Goal: Transaction & Acquisition: Purchase product/service

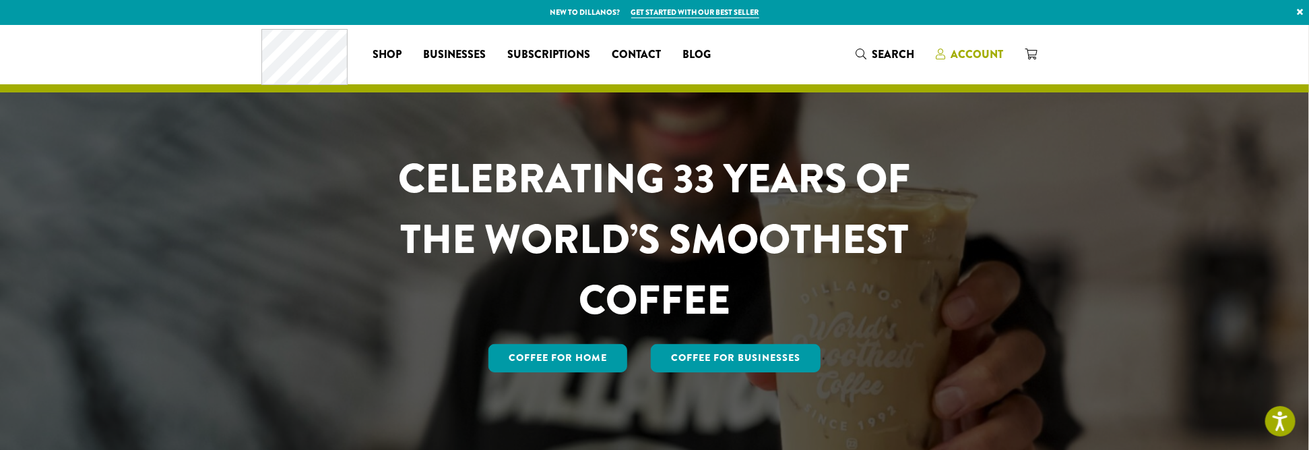
click at [977, 54] on span "Account" at bounding box center [978, 55] width 53 height 16
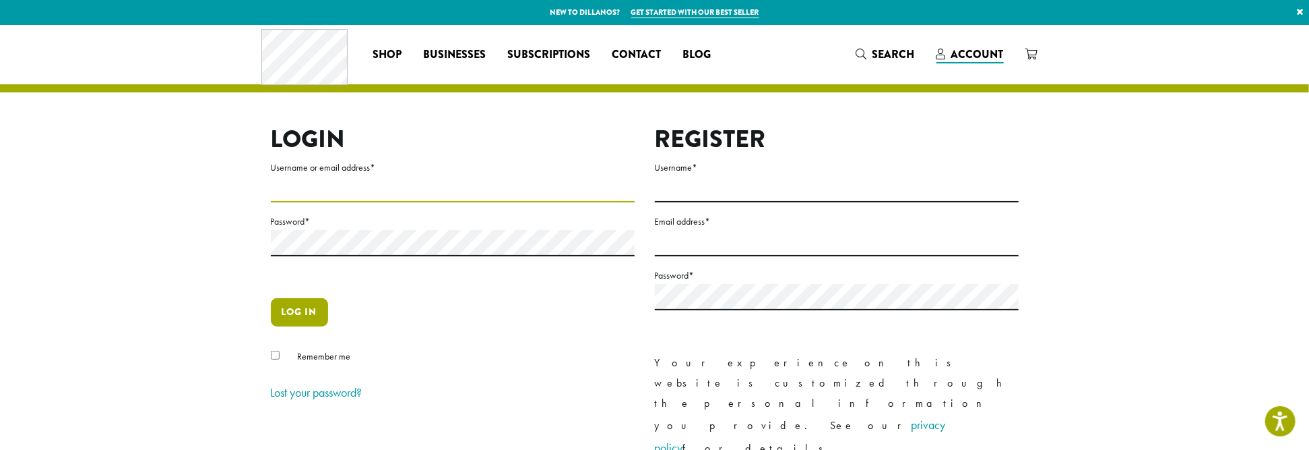
type input "**********"
click at [295, 311] on button "Log in" at bounding box center [299, 312] width 57 height 28
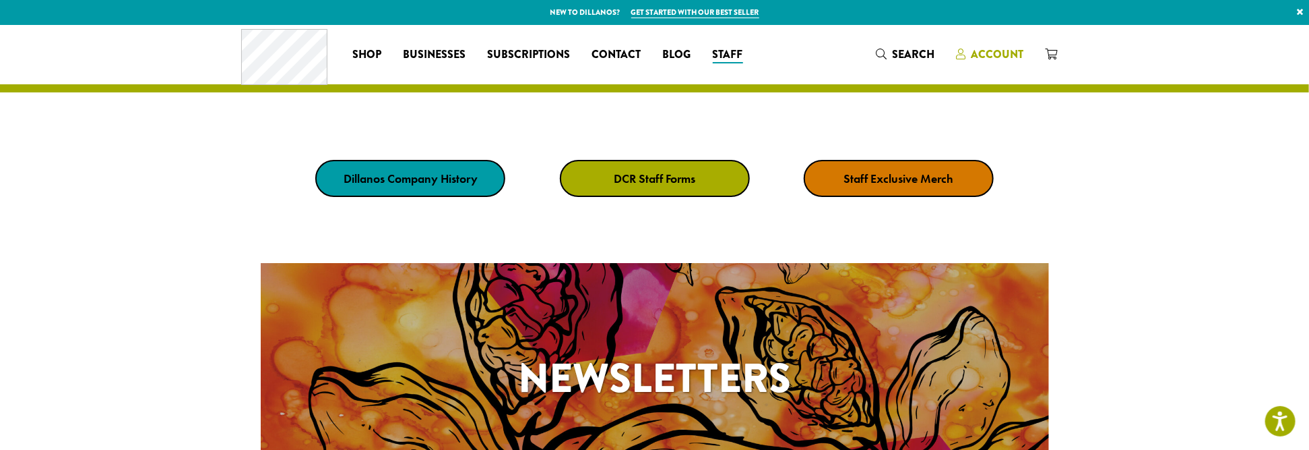
click at [989, 55] on span "Account" at bounding box center [997, 55] width 53 height 16
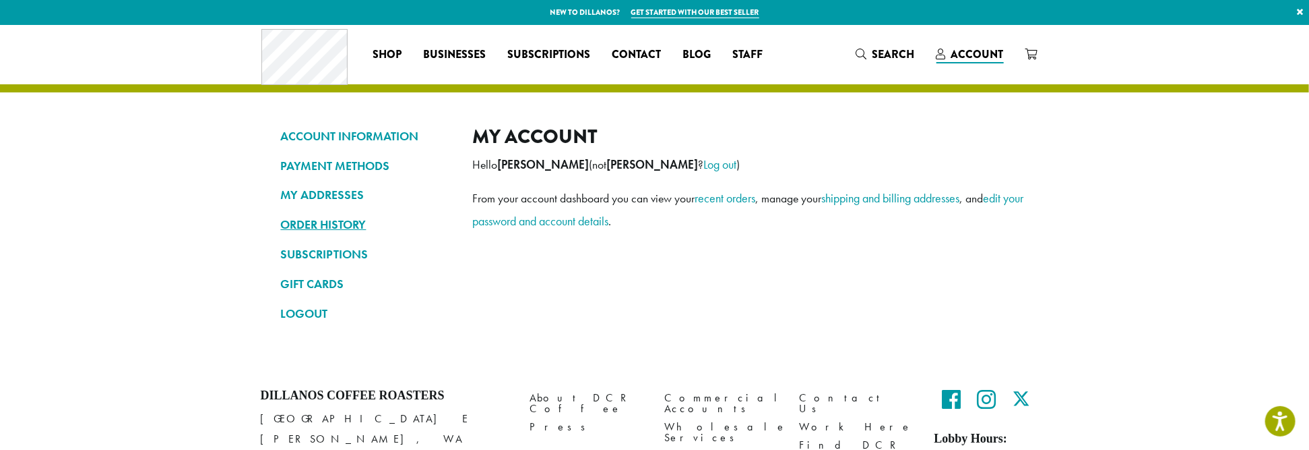
click at [299, 225] on link "ORDER HISTORY" at bounding box center [367, 224] width 172 height 23
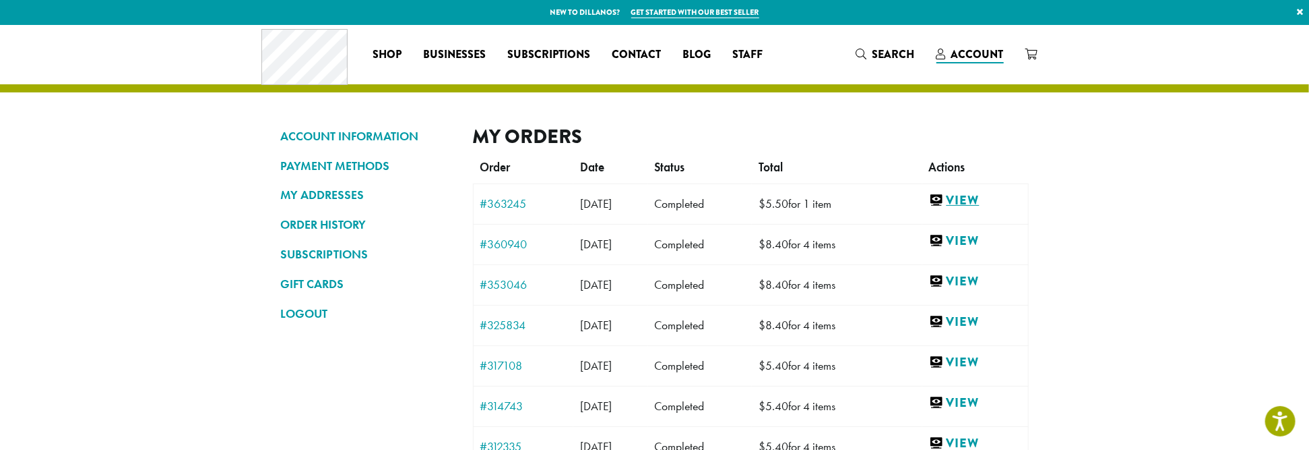
click at [977, 199] on link "View" at bounding box center [975, 200] width 92 height 17
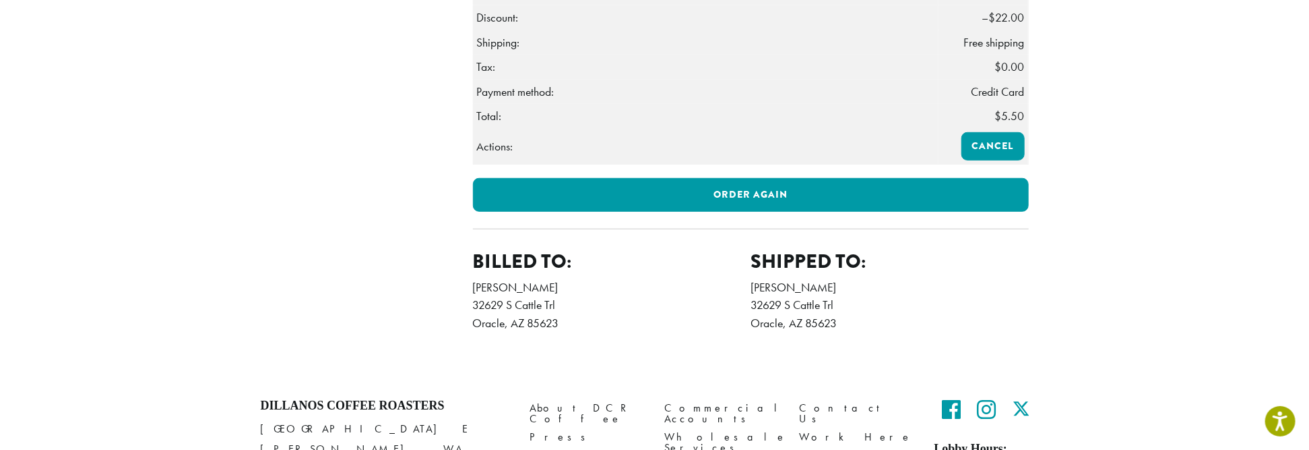
scroll to position [505, 0]
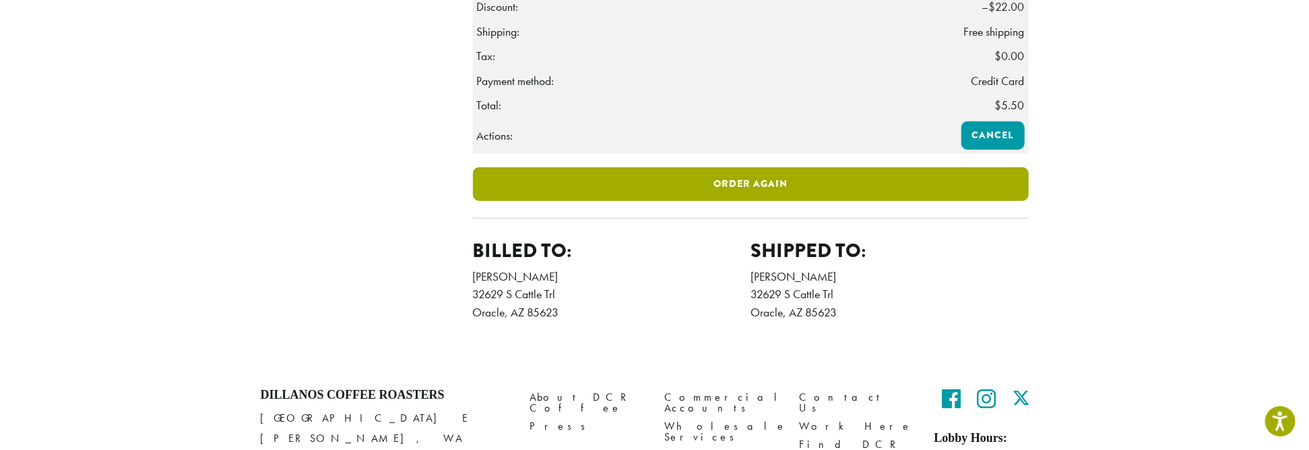
click at [749, 201] on link "Order again" at bounding box center [751, 184] width 556 height 34
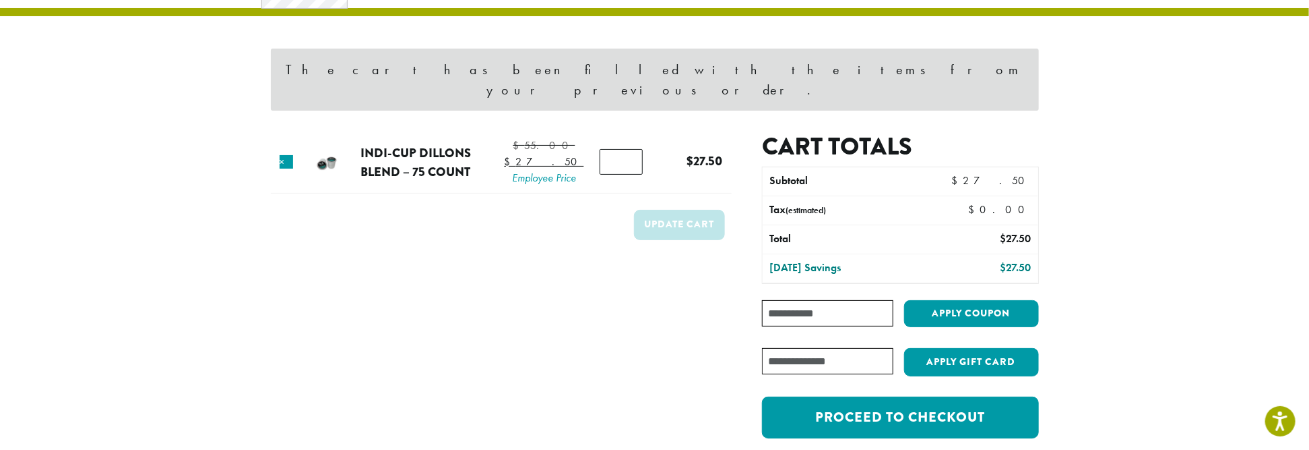
scroll to position [84, 0]
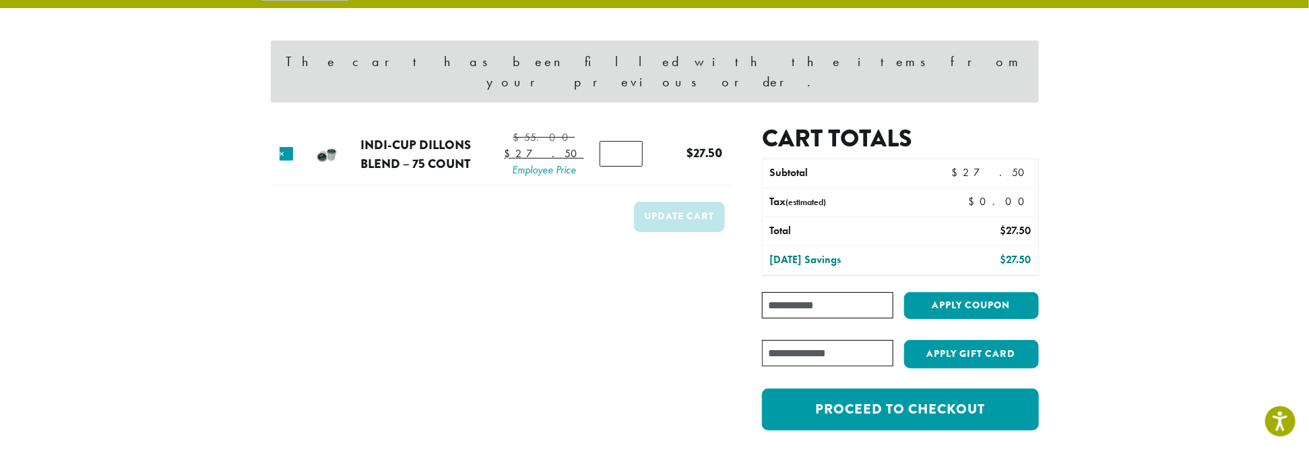
click at [782, 292] on input "Coupon:" at bounding box center [827, 305] width 131 height 26
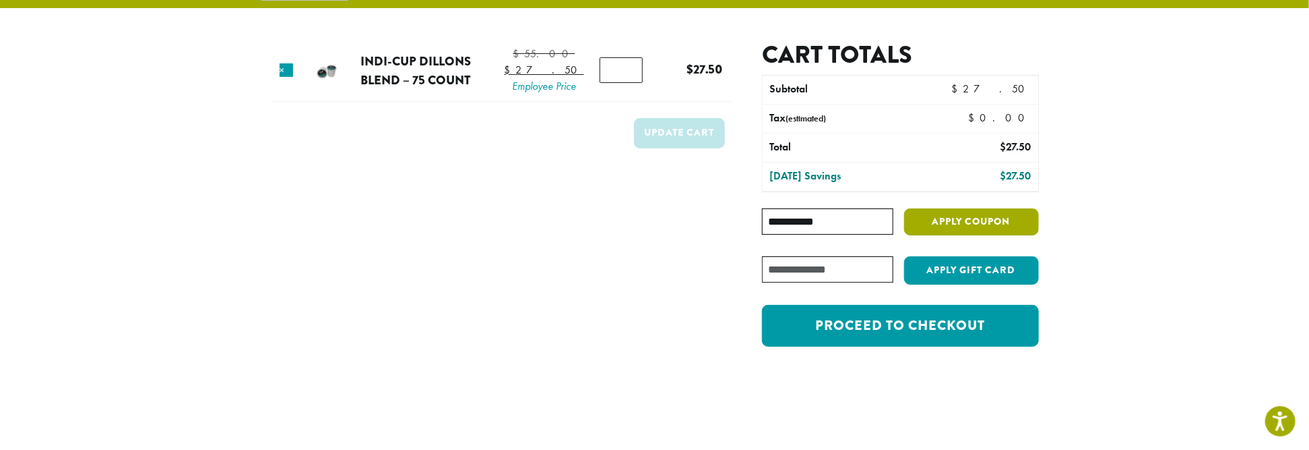
type input "**********"
click at [941, 218] on button "Apply coupon" at bounding box center [971, 222] width 135 height 28
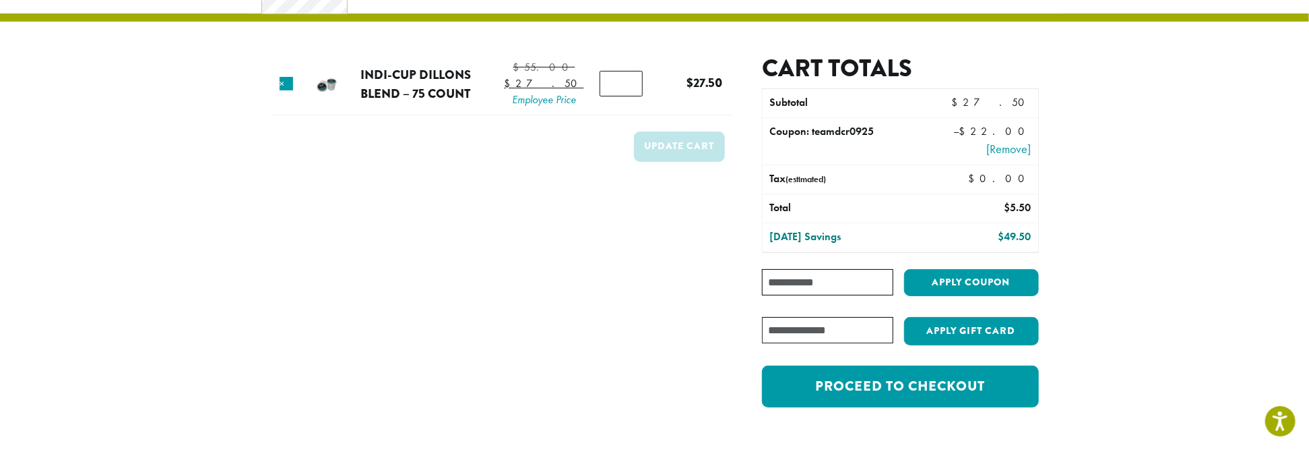
scroll to position [67, 0]
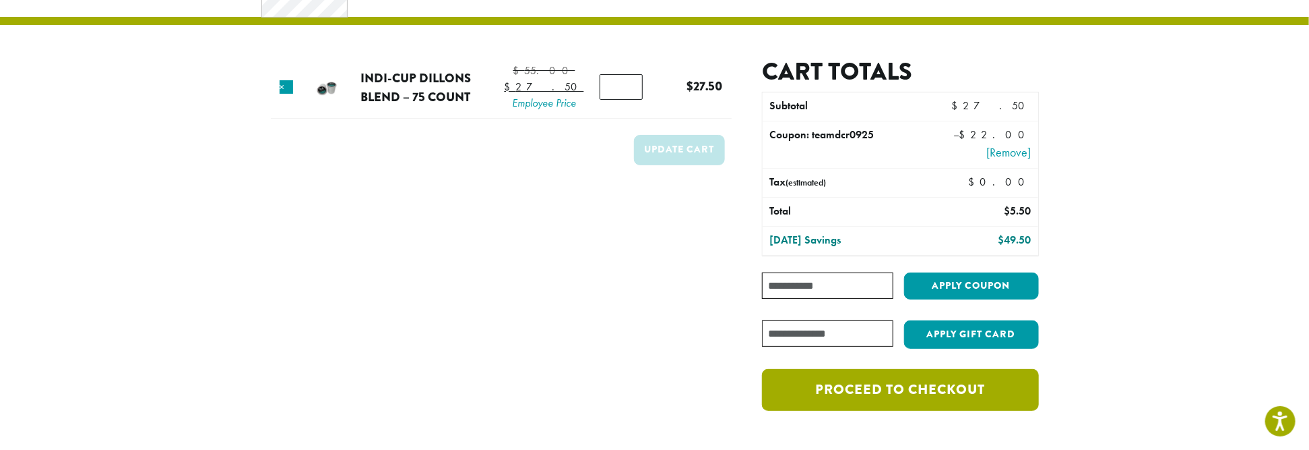
click at [890, 389] on link "Proceed to checkout" at bounding box center [900, 390] width 276 height 42
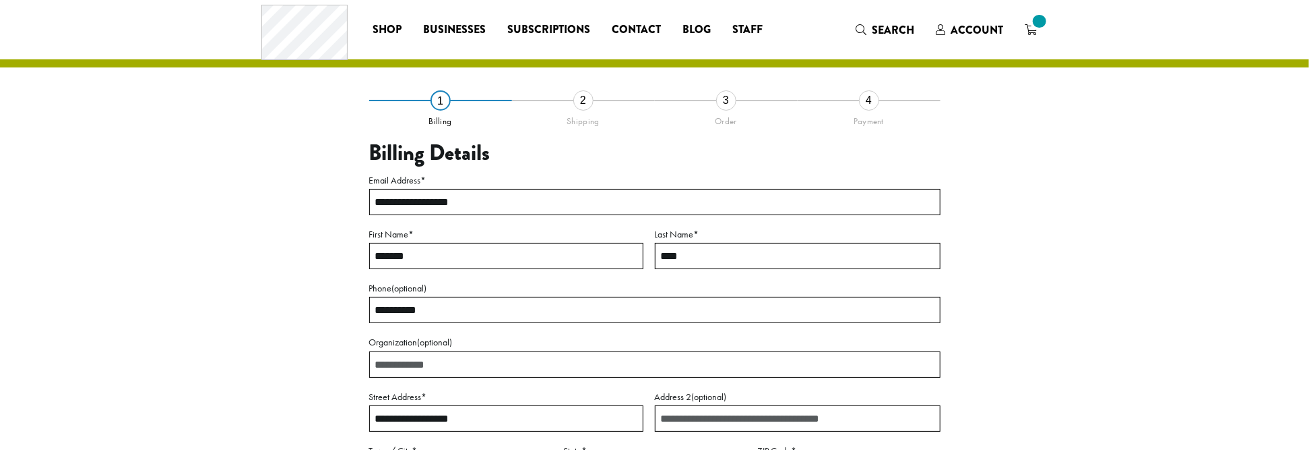
select select "**"
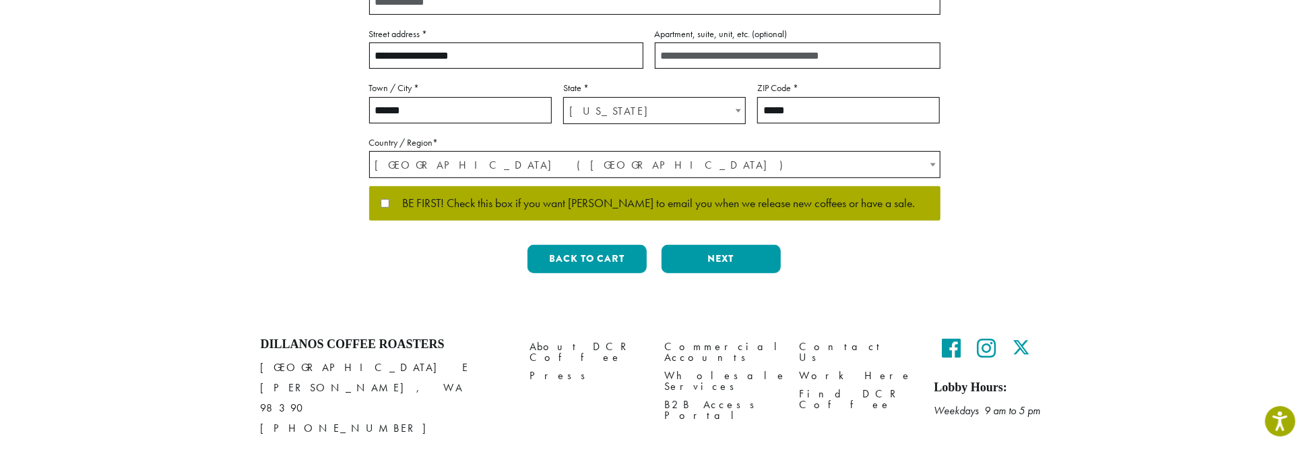
scroll to position [387, 0]
click at [718, 254] on button "Next" at bounding box center [721, 259] width 119 height 28
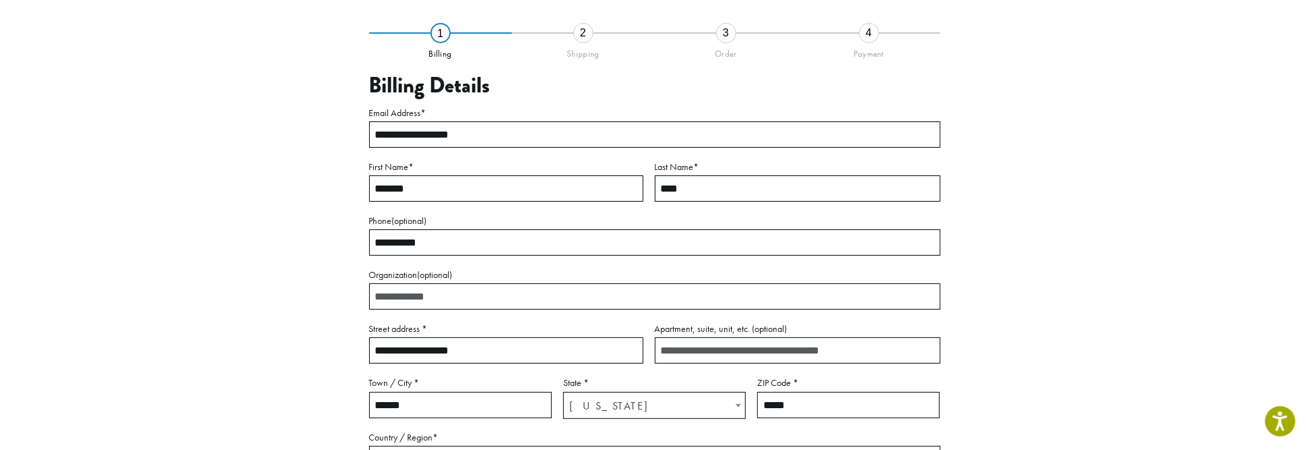
scroll to position [77, 0]
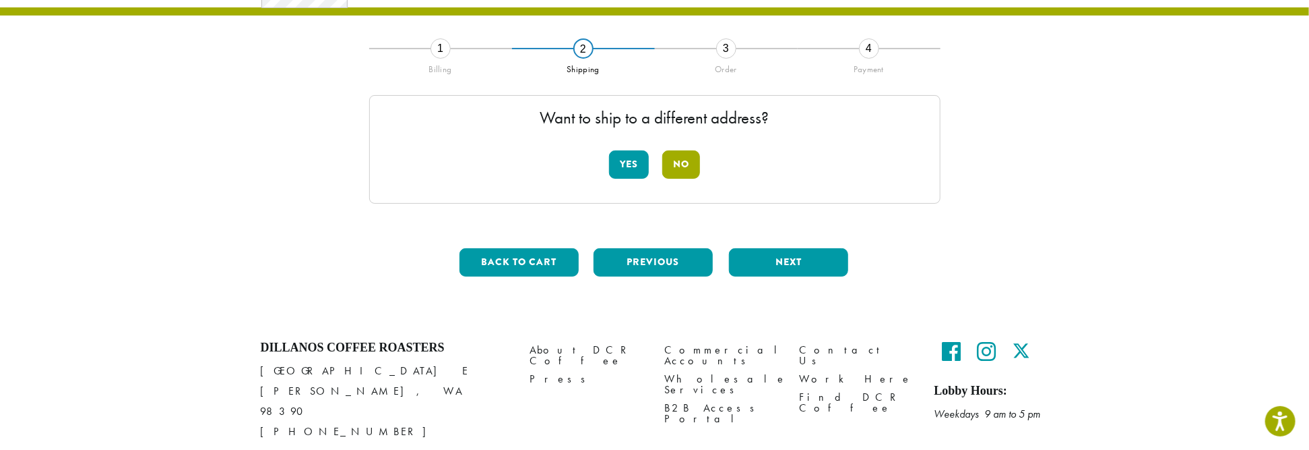
click at [685, 163] on button "No" at bounding box center [681, 164] width 38 height 28
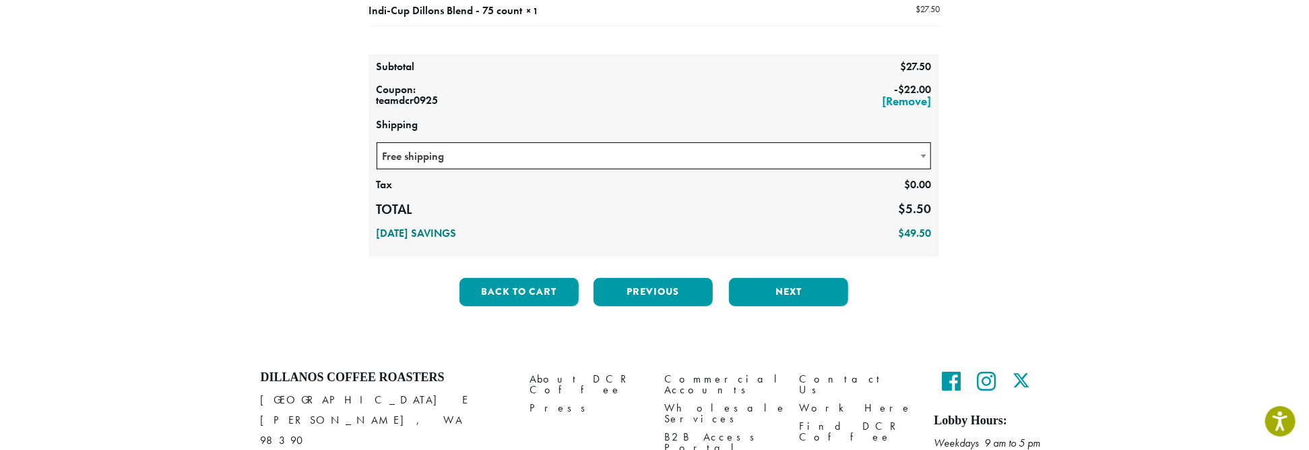
scroll to position [212, 0]
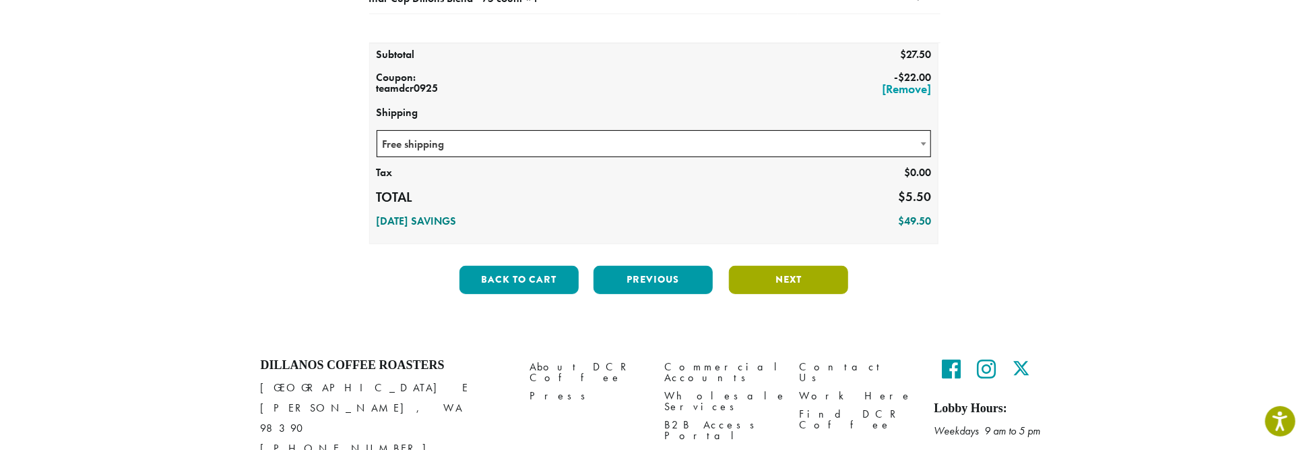
click at [779, 278] on button "Next" at bounding box center [788, 280] width 119 height 28
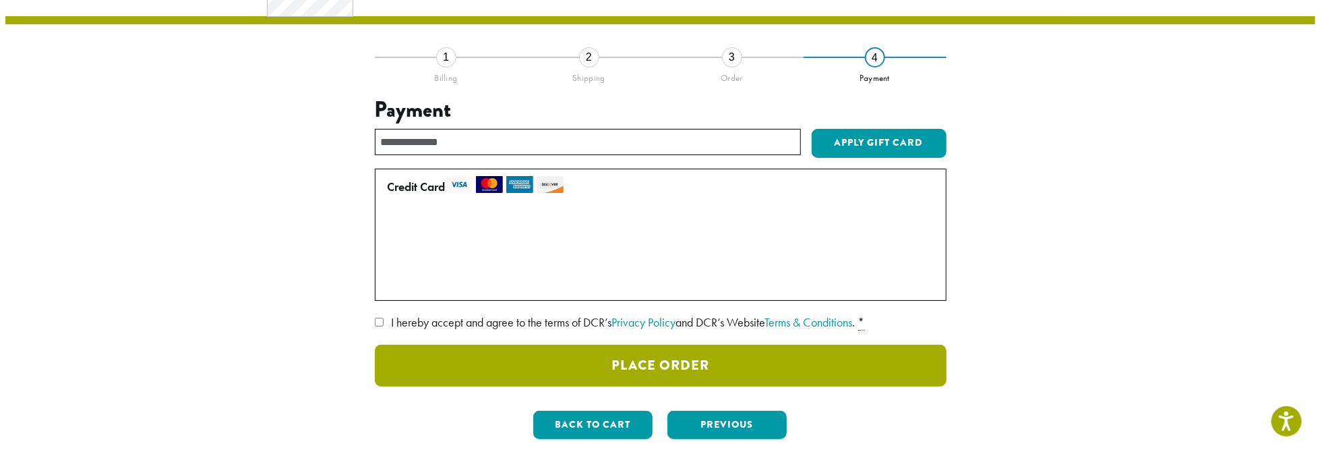
scroll to position [84, 0]
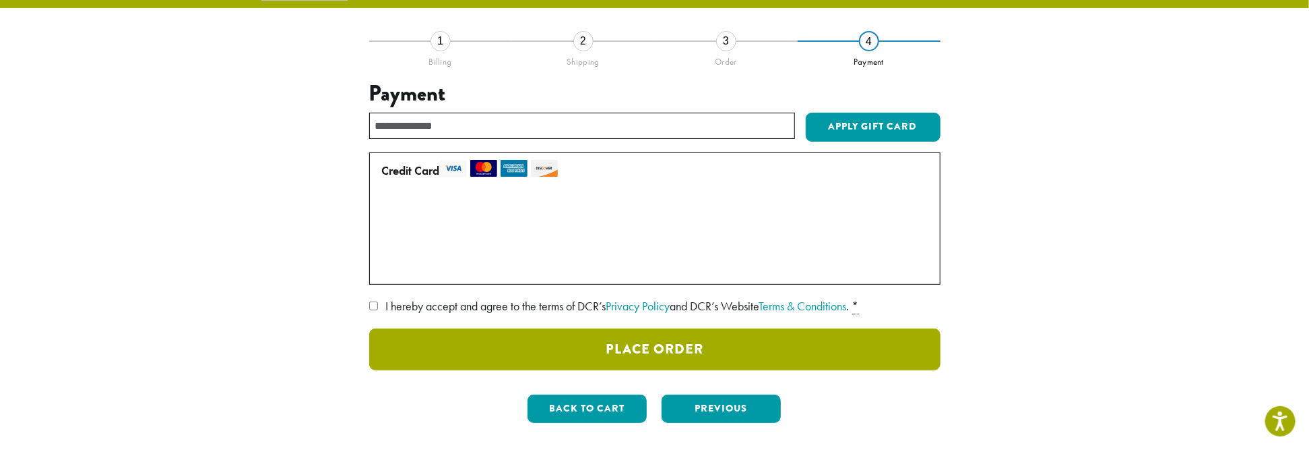
click at [632, 348] on button "Place Order" at bounding box center [654, 349] width 571 height 42
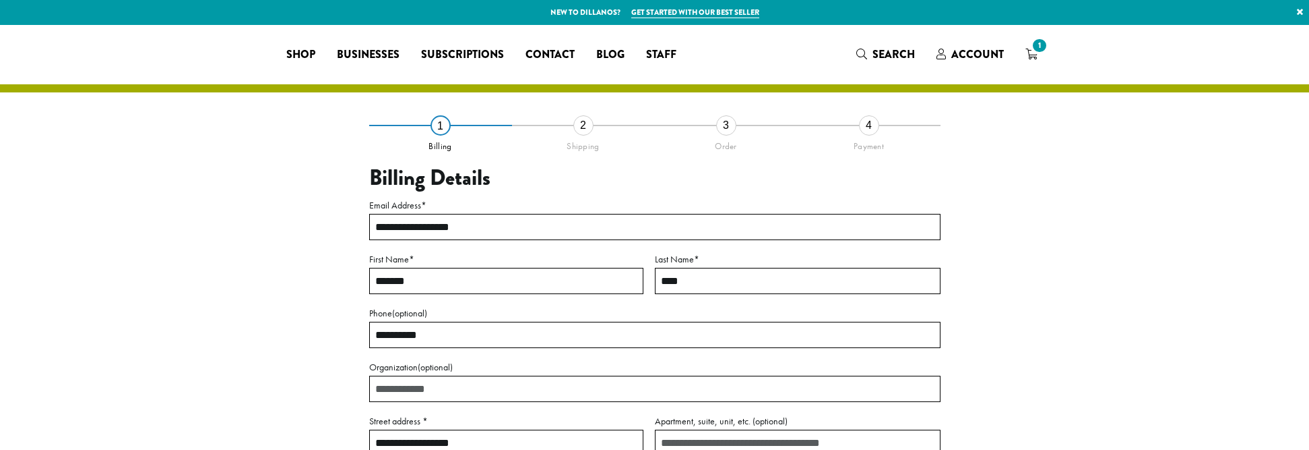
select select "**"
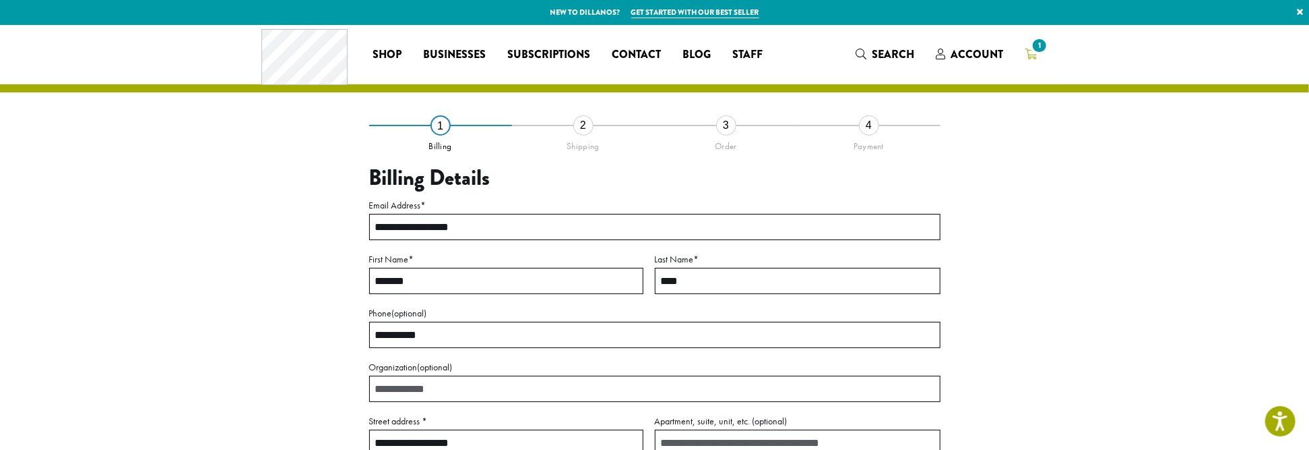
click at [1036, 48] on span "1" at bounding box center [1039, 45] width 18 height 18
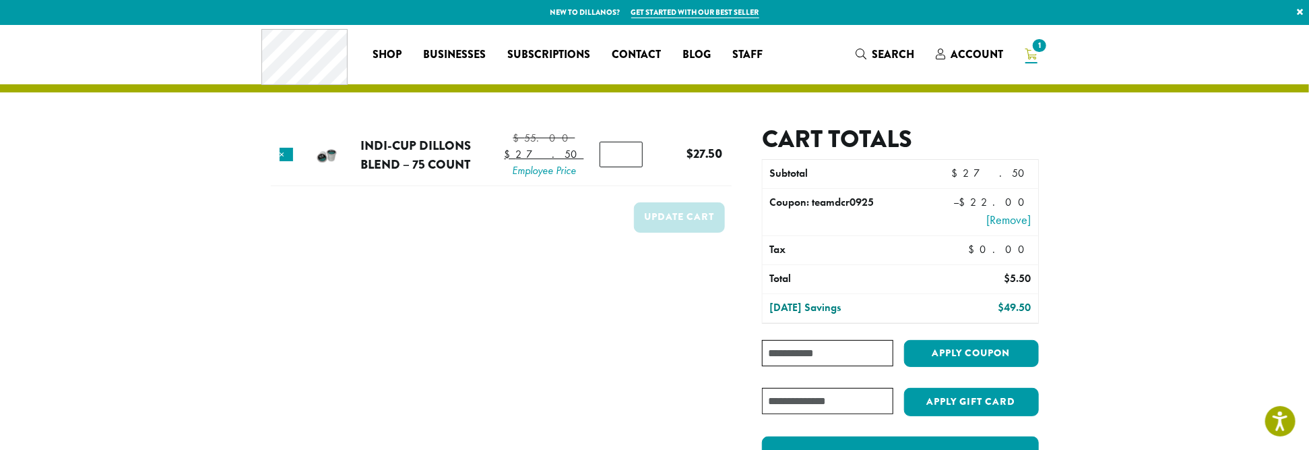
click at [794, 350] on input "Coupon:" at bounding box center [827, 353] width 131 height 26
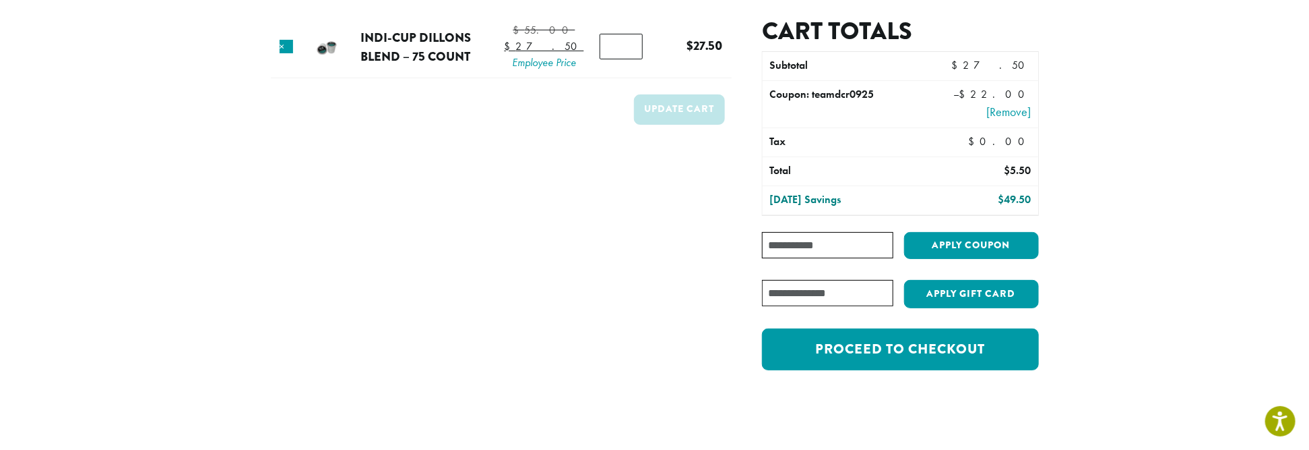
scroll to position [106, 0]
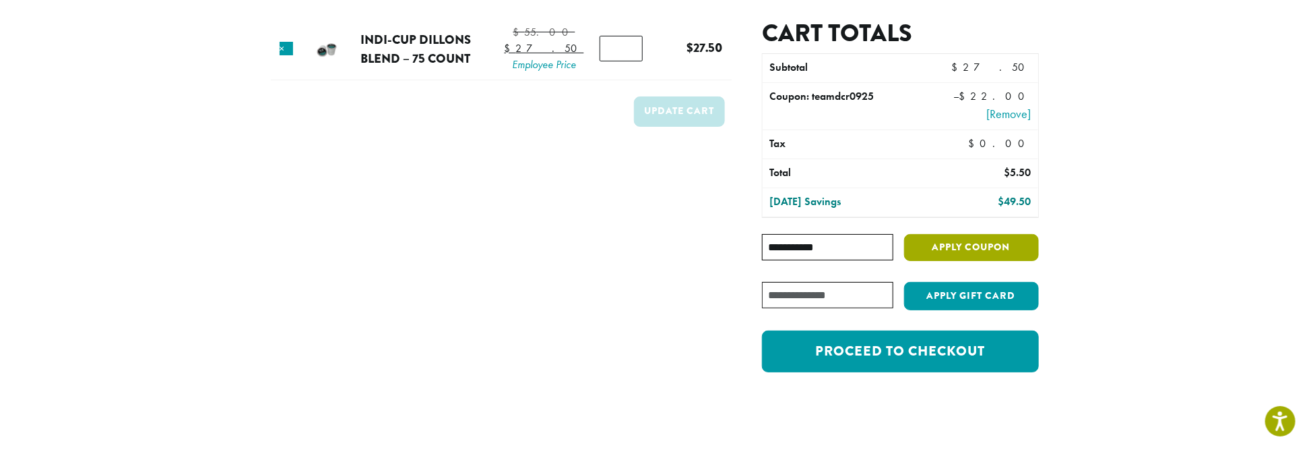
type input "**********"
click at [950, 243] on button "Apply coupon" at bounding box center [971, 248] width 135 height 28
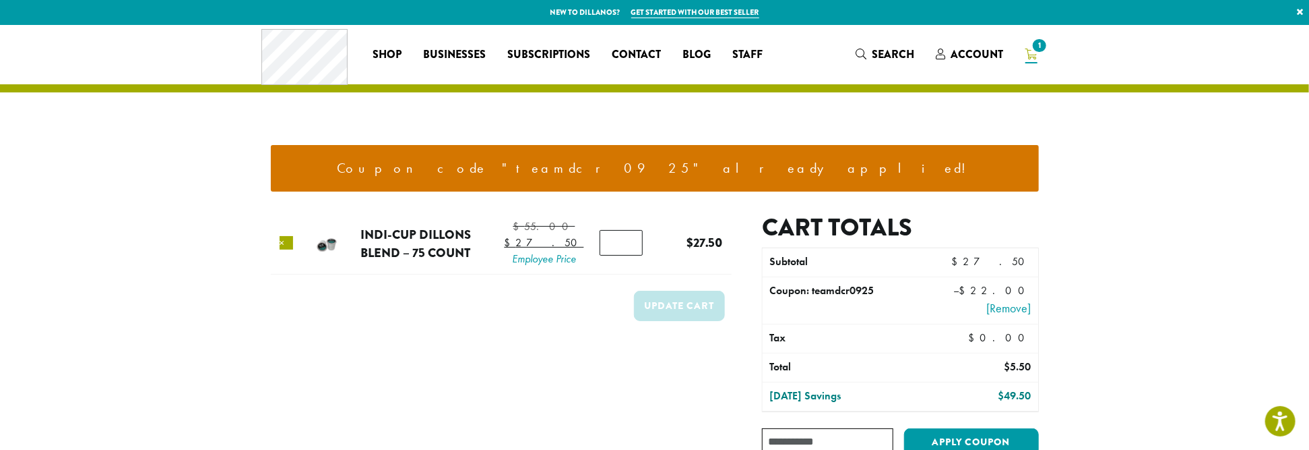
click at [292, 249] on link "×" at bounding box center [286, 242] width 13 height 13
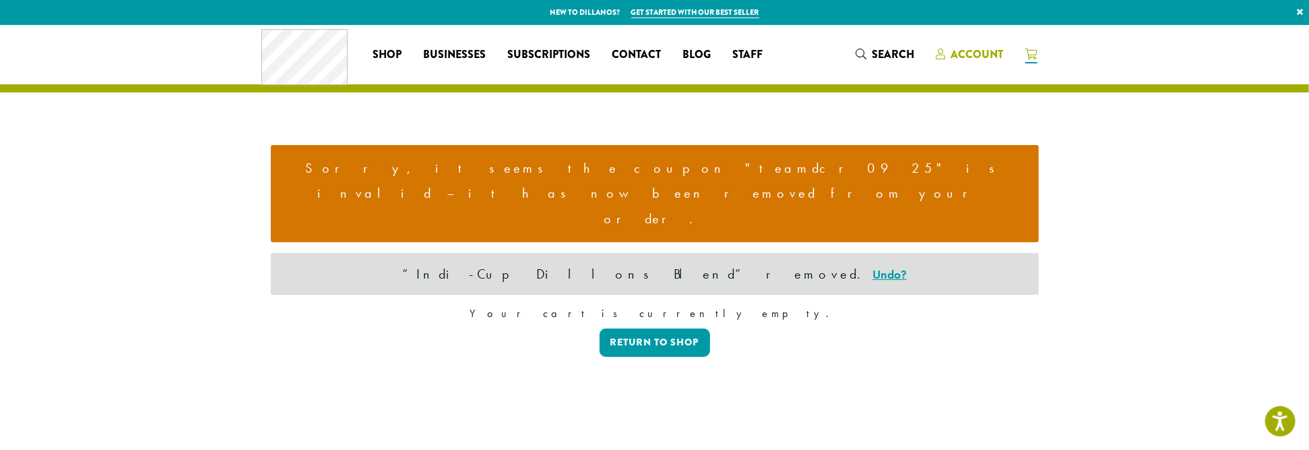
click at [979, 51] on span "Account" at bounding box center [978, 55] width 53 height 16
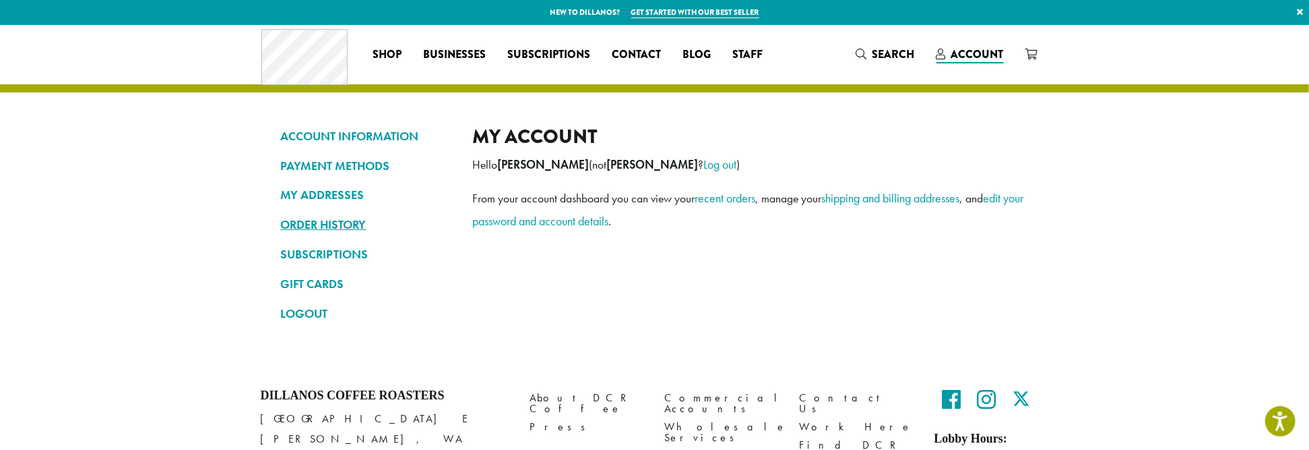
click at [319, 224] on link "ORDER HISTORY" at bounding box center [367, 224] width 172 height 23
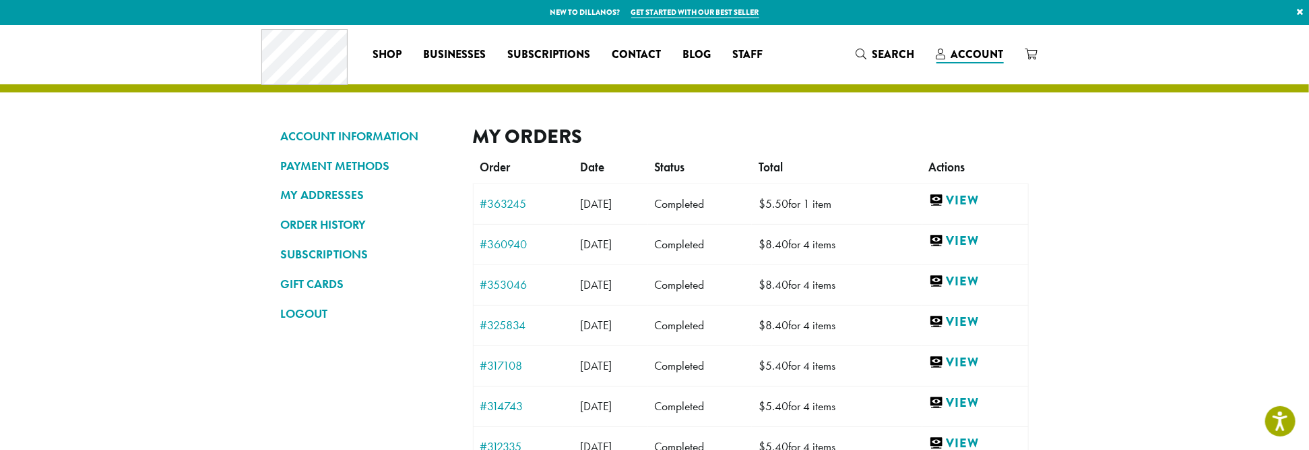
click at [179, 151] on section "ACCOUNT INFORMATION PAYMENT METHODS MY ADDRESSES ORDER HISTORY SUBSCRIPTIONS GI…" at bounding box center [654, 375] width 1309 height 700
click at [971, 53] on span "Account" at bounding box center [978, 55] width 53 height 16
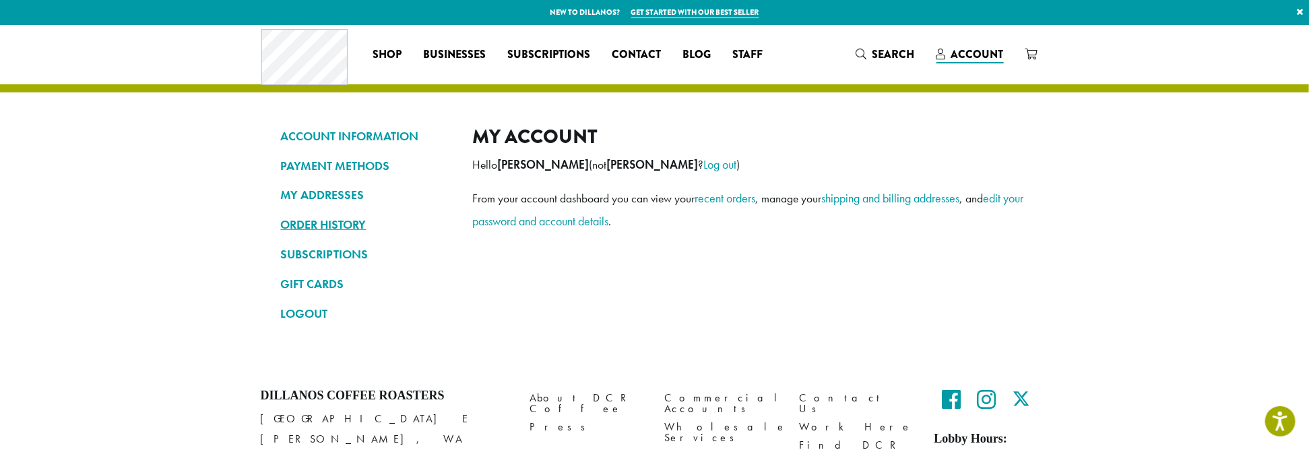
click at [311, 224] on link "ORDER HISTORY" at bounding box center [367, 224] width 172 height 23
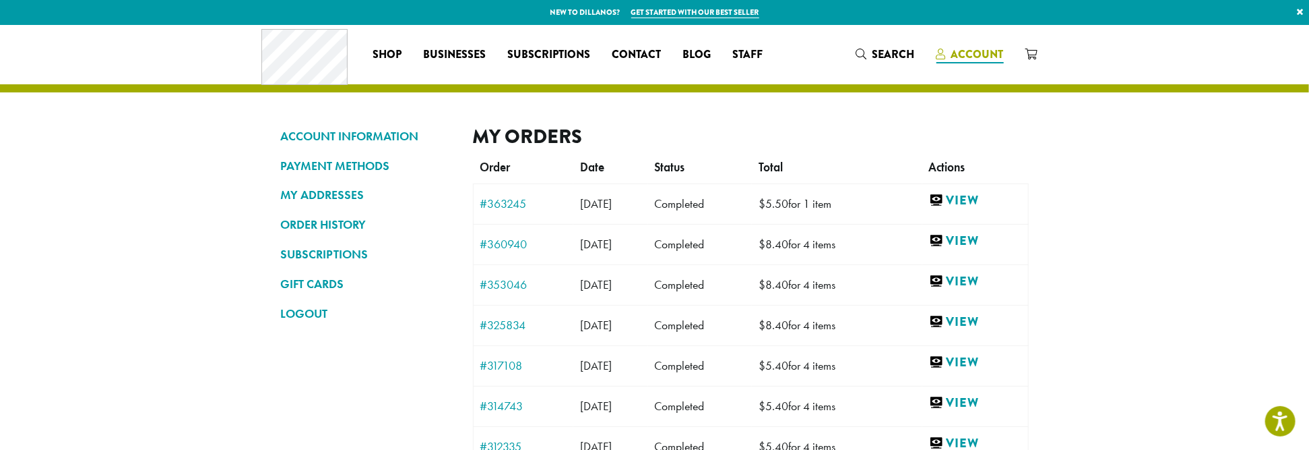
click at [976, 52] on span "Account" at bounding box center [978, 55] width 53 height 16
click at [941, 53] on icon at bounding box center [941, 54] width 9 height 11
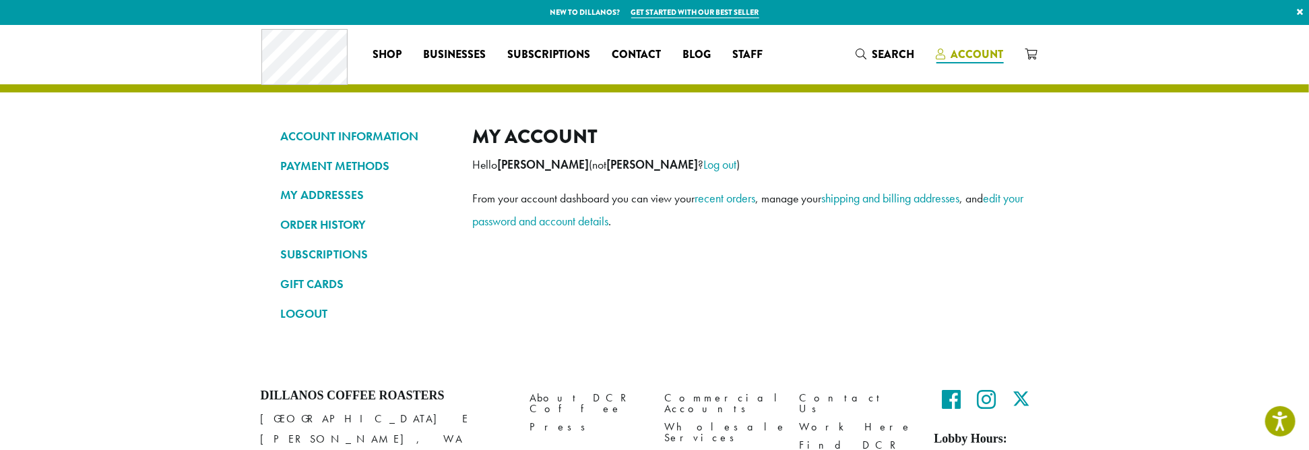
click at [967, 50] on span "Account" at bounding box center [978, 55] width 53 height 16
click at [310, 313] on link "LOGOUT" at bounding box center [367, 313] width 172 height 23
